Goal: Check status: Check status

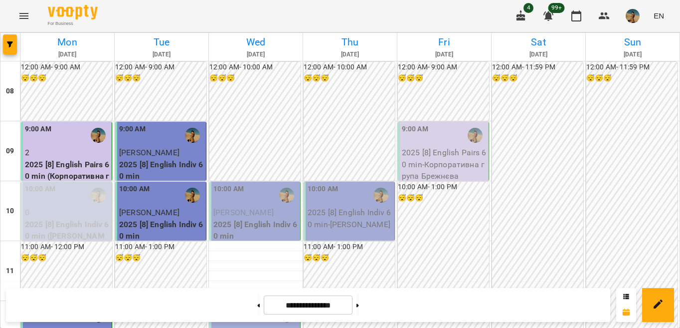
scroll to position [257, 0]
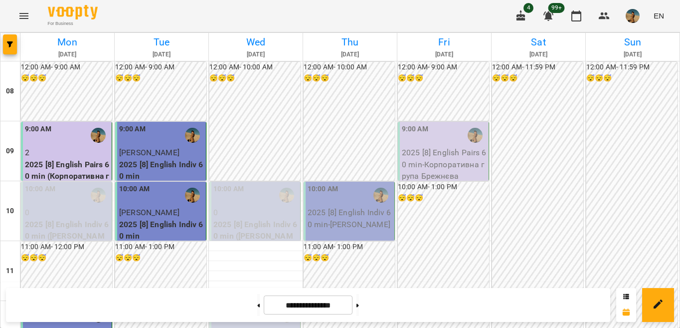
scroll to position [194, 0]
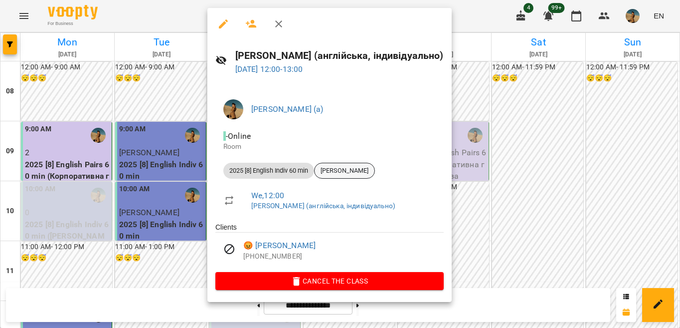
click at [355, 167] on span "[PERSON_NAME]" at bounding box center [345, 170] width 60 height 9
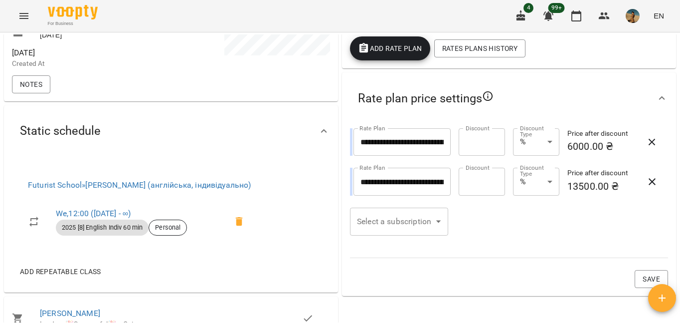
scroll to position [202, 0]
